Goal: Entertainment & Leisure: Consume media (video, audio)

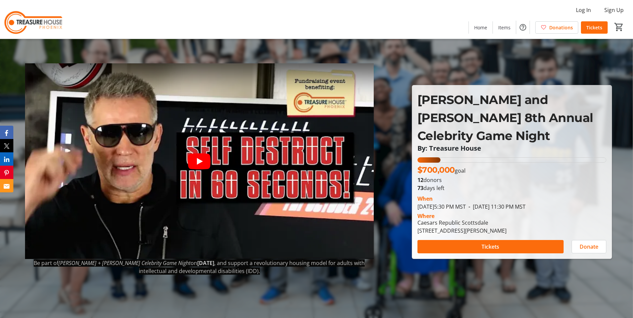
click at [542, 111] on p "[PERSON_NAME] and [PERSON_NAME] 8th Annual Celebrity Game Night" at bounding box center [511, 118] width 189 height 54
click at [522, 165] on tr-shared-thermometer-ui "$700,000 goal 12 donors 73 days left" at bounding box center [511, 174] width 189 height 35
drag, startPoint x: 522, startPoint y: 165, endPoint x: 524, endPoint y: 99, distance: 66.1
click at [524, 99] on div "Kurt and Brenda Warner's 8th Annual Celebrity Game Night By: Treasure House Kur…" at bounding box center [511, 171] width 199 height 173
click at [205, 160] on icon "Play video" at bounding box center [199, 161] width 23 height 16
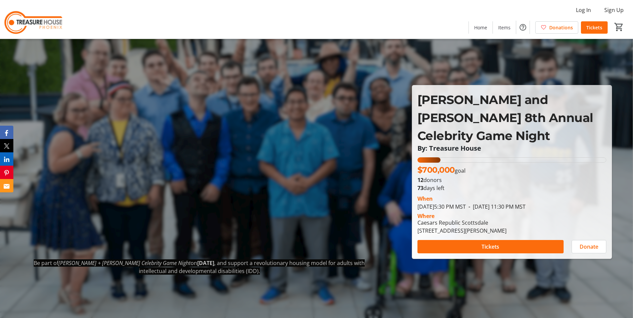
click at [453, 303] on div at bounding box center [316, 159] width 633 height 318
